Goal: Information Seeking & Learning: Learn about a topic

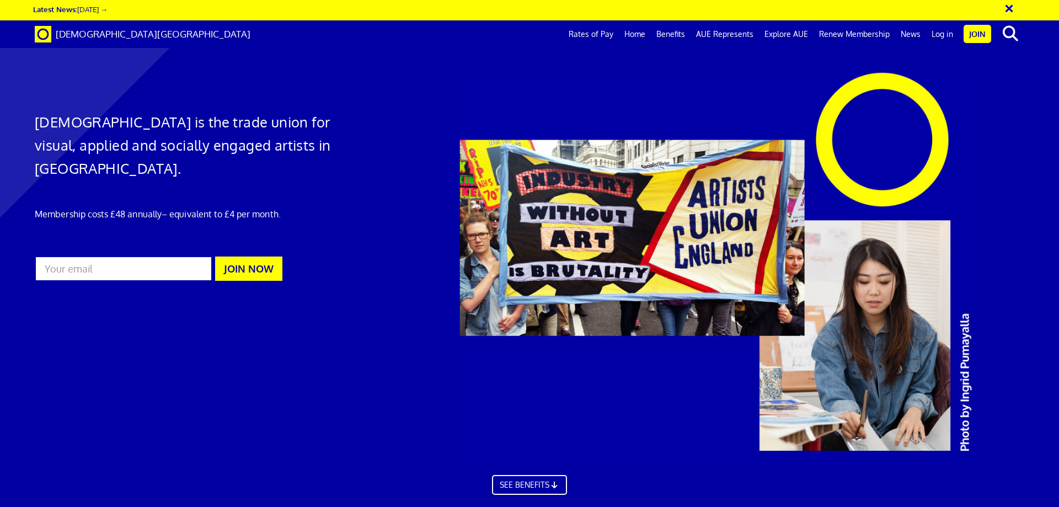
scroll to position [0, 17]
click at [582, 34] on link "Rates of Pay" at bounding box center [591, 34] width 56 height 28
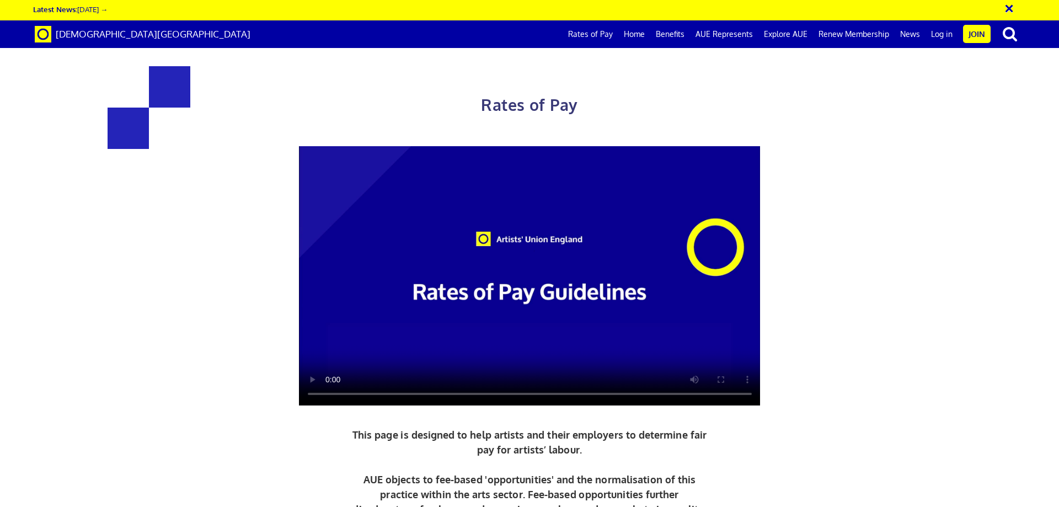
scroll to position [0, 17]
click at [470, 156] on video at bounding box center [530, 276] width 462 height 260
